Goal: Communication & Community: Answer question/provide support

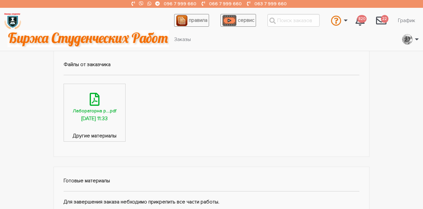
scroll to position [196, 0]
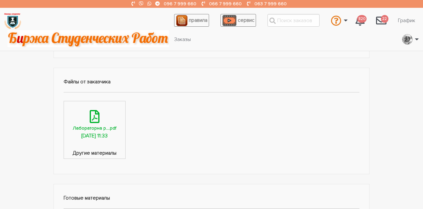
click at [96, 127] on div "Лабораторна р....pdf" at bounding box center [95, 128] width 44 height 7
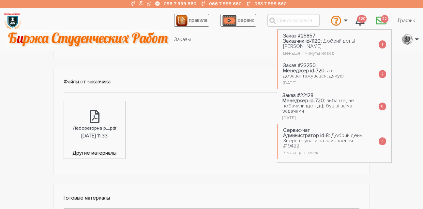
click at [381, 20] on span "22" at bounding box center [385, 19] width 8 height 8
click at [335, 43] on span "Добрий день! [PERSON_NAME]" at bounding box center [319, 44] width 72 height 12
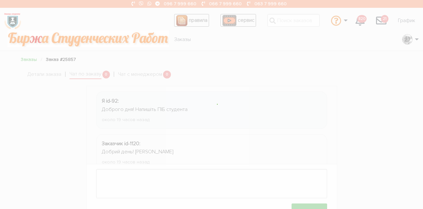
scroll to position [16, 0]
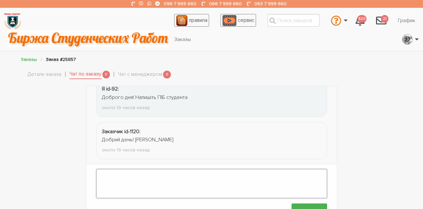
click at [121, 171] on textarea at bounding box center [211, 183] width 231 height 29
type textarea "Доброго ранку! Чи потрібні контрольні запитання?"
click at [303, 205] on input "Отправить" at bounding box center [310, 211] width 36 height 15
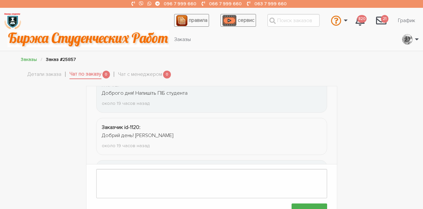
scroll to position [60, 0]
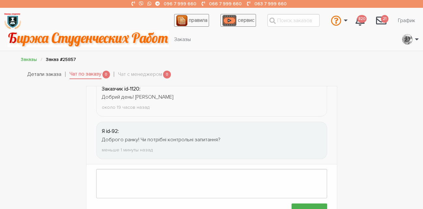
click at [48, 73] on link "Детали заказа" at bounding box center [44, 74] width 34 height 8
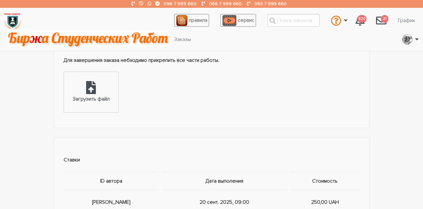
scroll to position [359, 0]
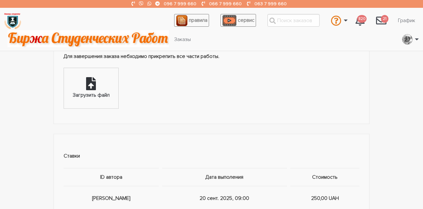
click at [91, 89] on icon at bounding box center [91, 83] width 10 height 13
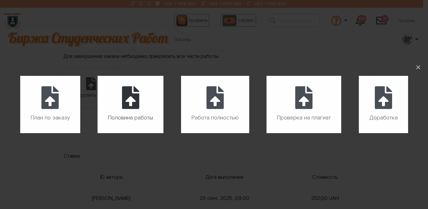
click at [132, 110] on label "Половина работы" at bounding box center [130, 105] width 66 height 58
click at [98, 133] on input "Половина работы" at bounding box center [97, 133] width 0 height 0
